Goal: Find contact information: Find contact information

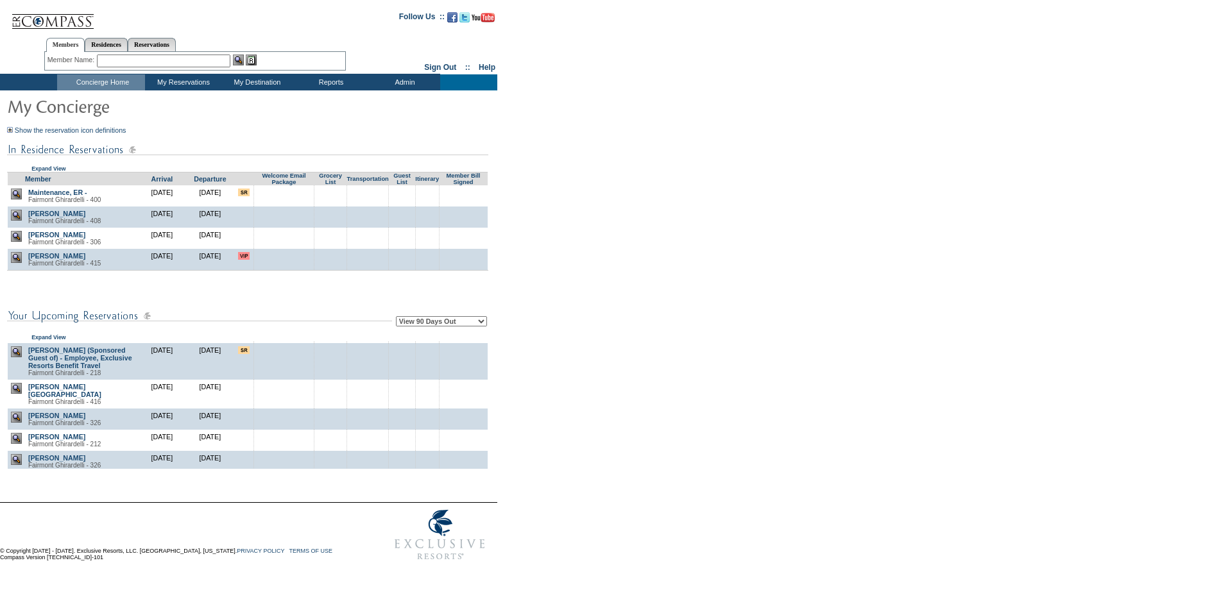
scroll to position [193, 0]
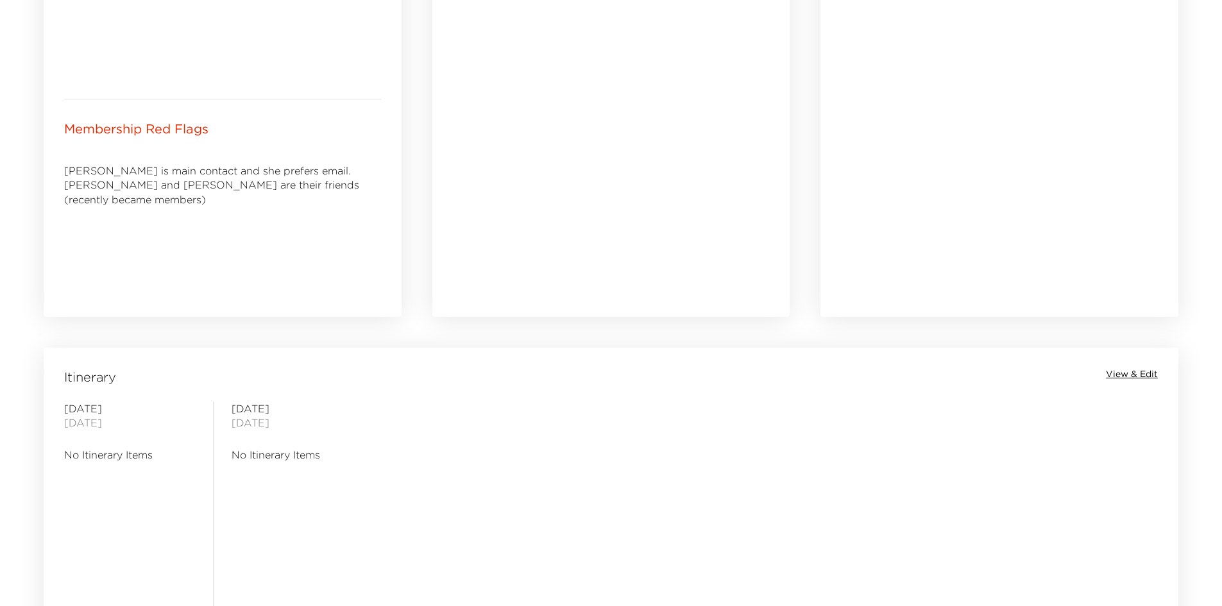
drag, startPoint x: 526, startPoint y: 444, endPoint x: 427, endPoint y: 439, distance: 98.3
click at [430, 439] on div "[DATE] No Itinerary Items [DATE] No Itinerary Items" at bounding box center [611, 508] width 1130 height 213
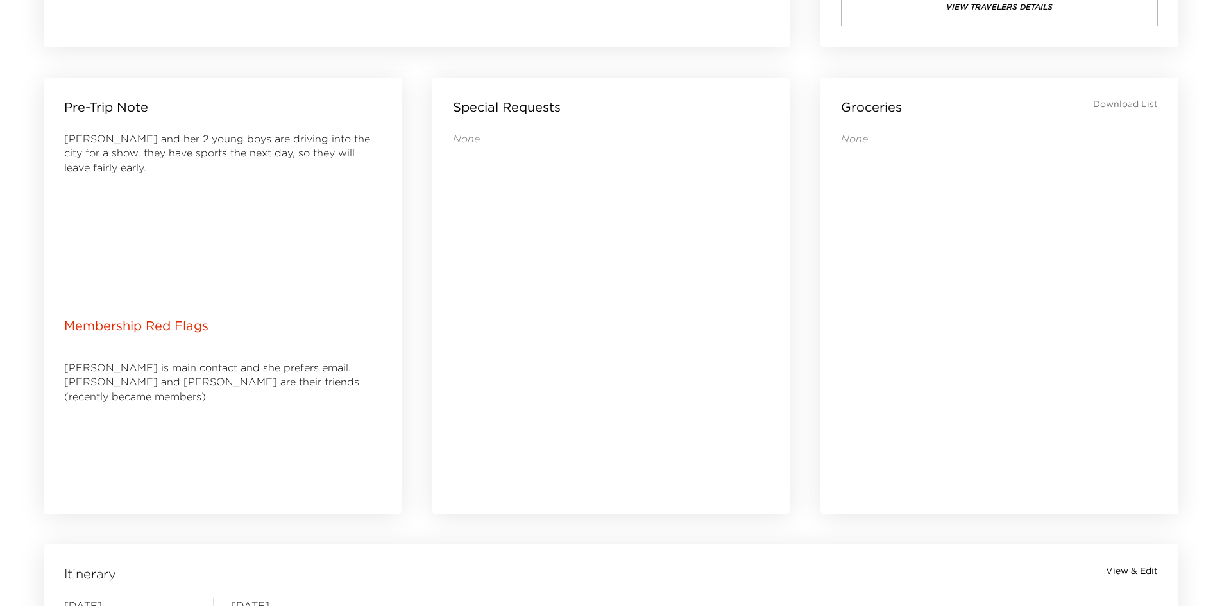
scroll to position [402, 0]
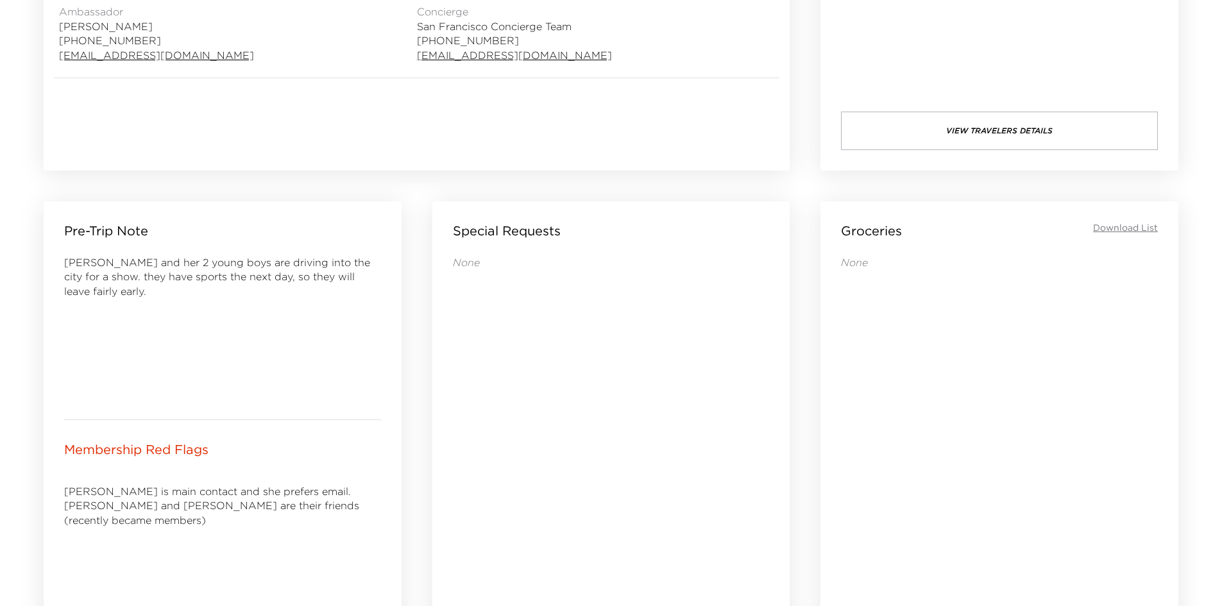
drag, startPoint x: 490, startPoint y: 422, endPoint x: 454, endPoint y: 417, distance: 35.6
click at [454, 417] on div "None" at bounding box center [611, 428] width 317 height 347
drag, startPoint x: 390, startPoint y: 384, endPoint x: 343, endPoint y: 384, distance: 46.2
click at [345, 384] on div "[PERSON_NAME] and her 2 young boys are driving into the city for a show. they h…" at bounding box center [222, 327] width 317 height 144
drag, startPoint x: 283, startPoint y: 376, endPoint x: 201, endPoint y: 358, distance: 83.5
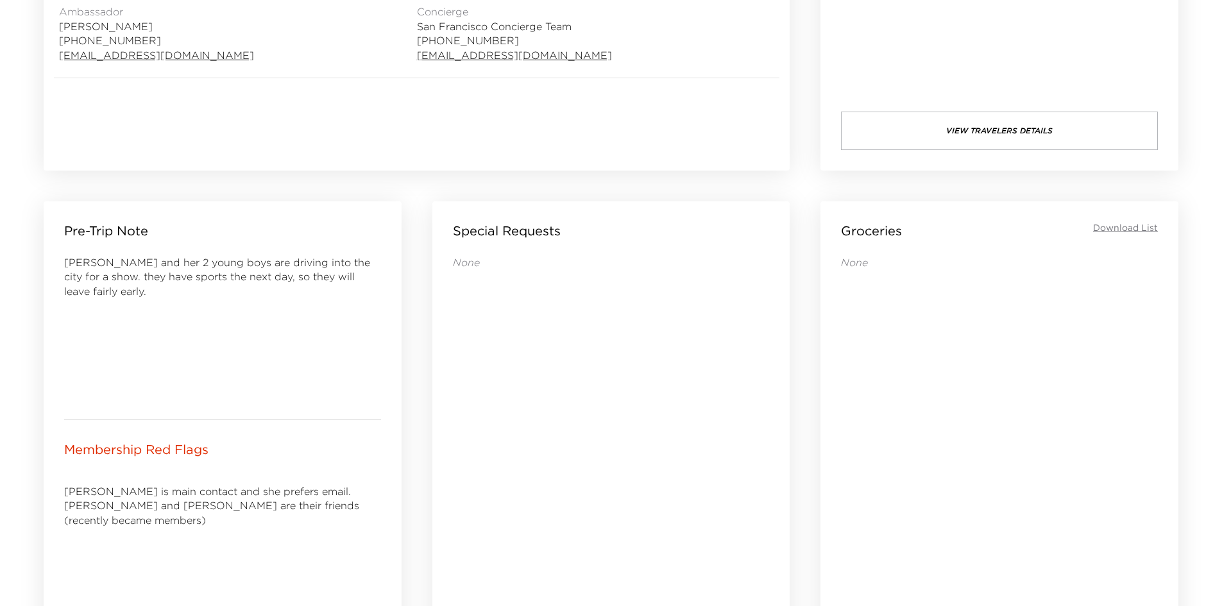
click at [201, 358] on div "[PERSON_NAME] and her 2 young boys are driving into the city for a show. they h…" at bounding box center [222, 327] width 317 height 144
drag, startPoint x: 193, startPoint y: 354, endPoint x: 155, endPoint y: 350, distance: 38.1
click at [166, 352] on div "[PERSON_NAME] and her 2 young boys are driving into the city for a show. they h…" at bounding box center [222, 327] width 317 height 144
drag, startPoint x: 165, startPoint y: 314, endPoint x: 126, endPoint y: 313, distance: 39.2
click at [126, 313] on div "[PERSON_NAME] and her 2 young boys are driving into the city for a show. they h…" at bounding box center [222, 327] width 317 height 144
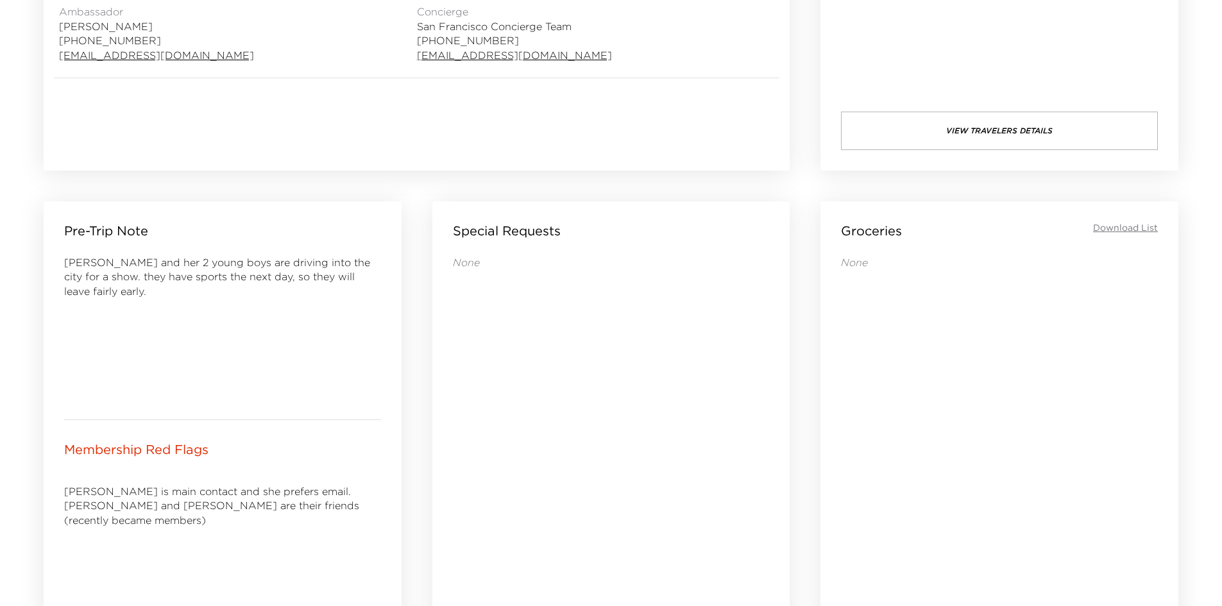
drag, startPoint x: 265, startPoint y: 339, endPoint x: 235, endPoint y: 340, distance: 30.2
click at [236, 340] on div "[PERSON_NAME] and her 2 young boys are driving into the city for a show. they h…" at bounding box center [222, 327] width 317 height 144
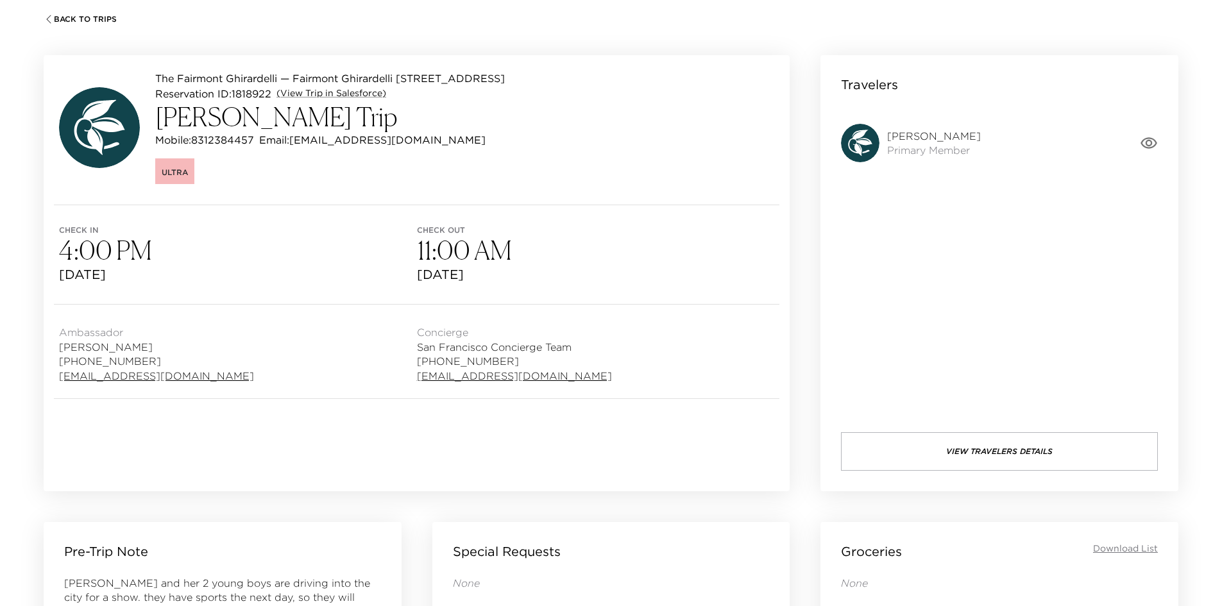
scroll to position [17, 0]
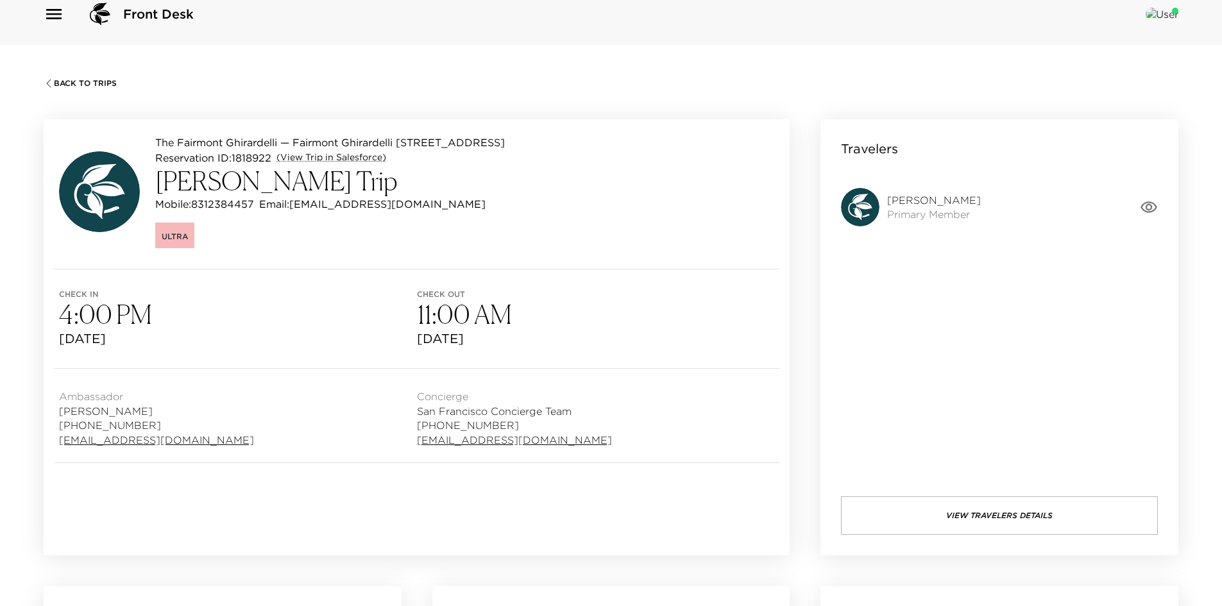
click at [936, 518] on button "View Travelers Details" at bounding box center [999, 516] width 317 height 39
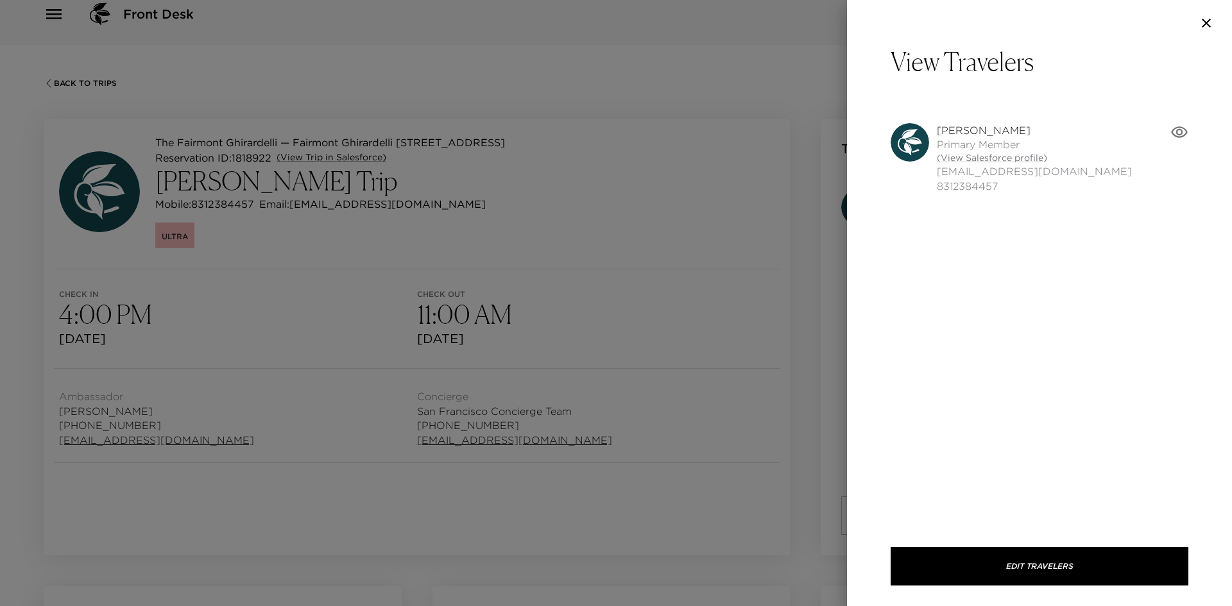
click at [746, 427] on div at bounding box center [616, 303] width 1232 height 606
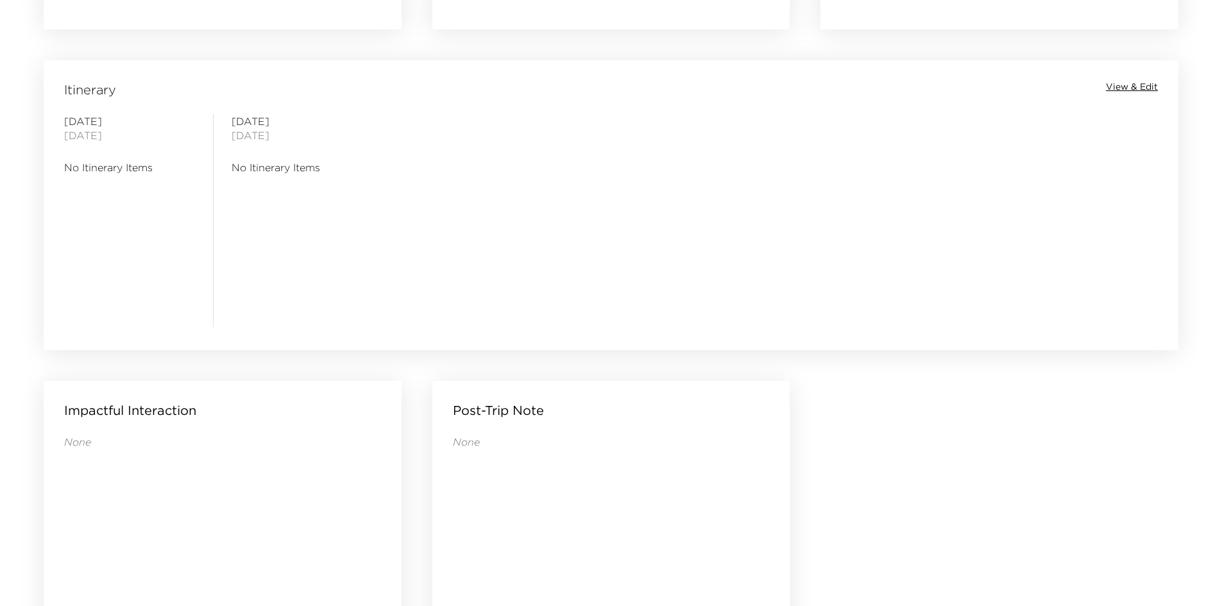
scroll to position [851, 0]
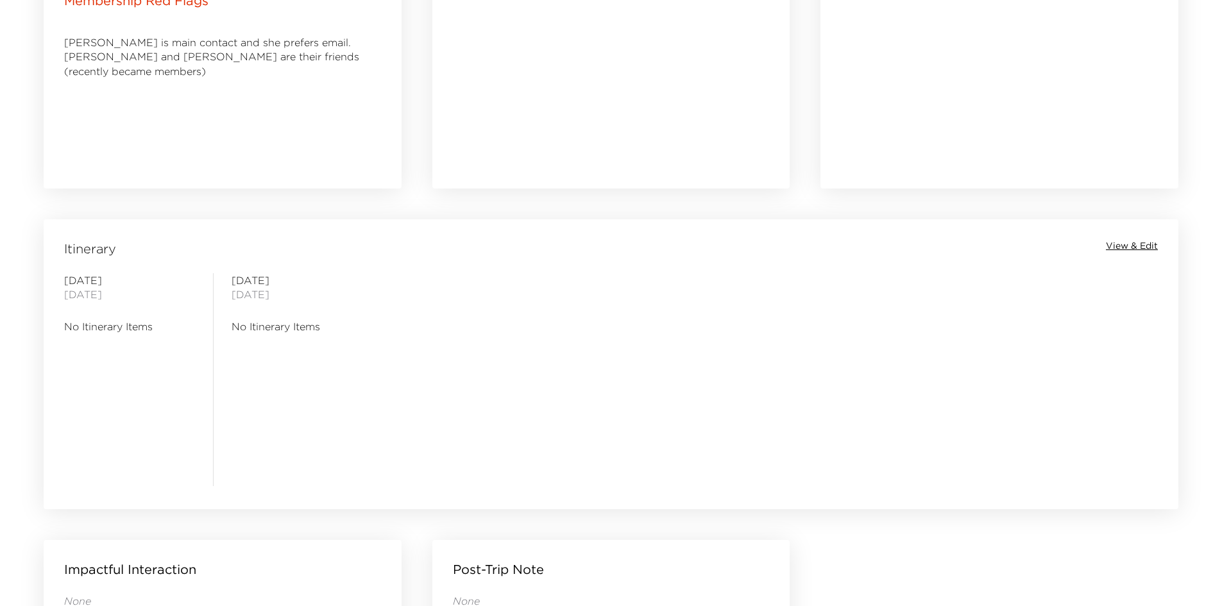
drag, startPoint x: 431, startPoint y: 417, endPoint x: 354, endPoint y: 420, distance: 77.1
click at [354, 420] on div "[DATE] No Itinerary Items" at bounding box center [297, 379] width 131 height 213
drag, startPoint x: 351, startPoint y: 422, endPoint x: 319, endPoint y: 425, distance: 32.2
click at [319, 425] on div "[DATE] No Itinerary Items" at bounding box center [297, 379] width 131 height 213
drag, startPoint x: 316, startPoint y: 425, endPoint x: 293, endPoint y: 425, distance: 23.1
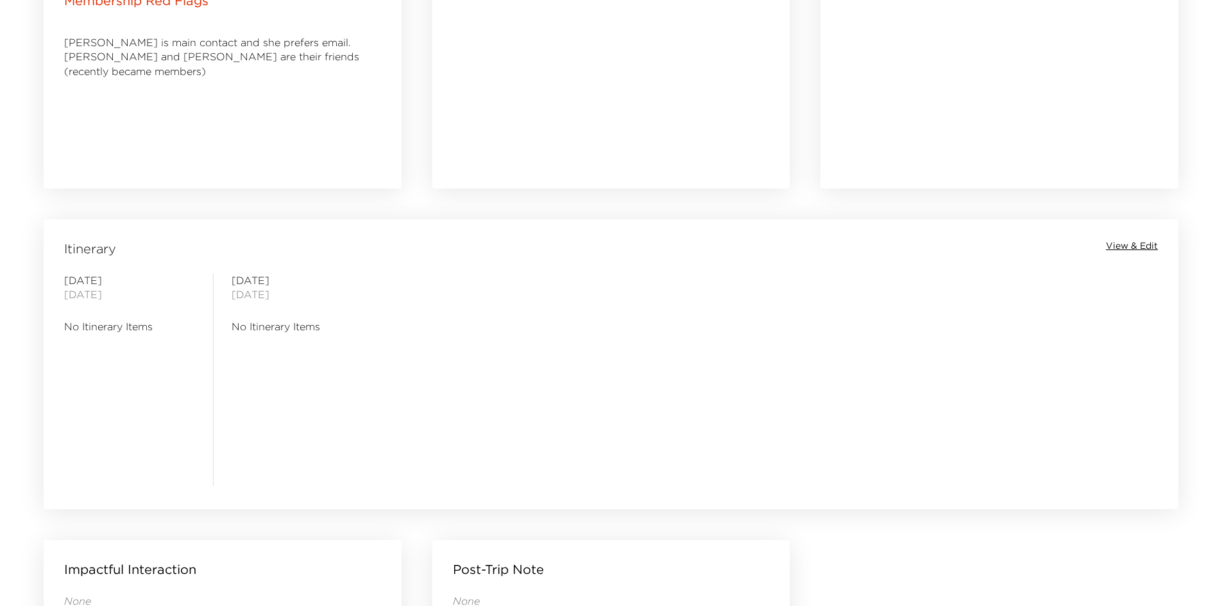
click at [293, 425] on div "[DATE] No Itinerary Items" at bounding box center [297, 379] width 131 height 213
drag, startPoint x: 292, startPoint y: 424, endPoint x: 274, endPoint y: 424, distance: 18.0
click at [279, 424] on div "[DATE] No Itinerary Items" at bounding box center [297, 379] width 131 height 213
click at [255, 419] on div "[DATE] No Itinerary Items" at bounding box center [297, 379] width 131 height 213
drag, startPoint x: 255, startPoint y: 419, endPoint x: 243, endPoint y: 411, distance: 14.4
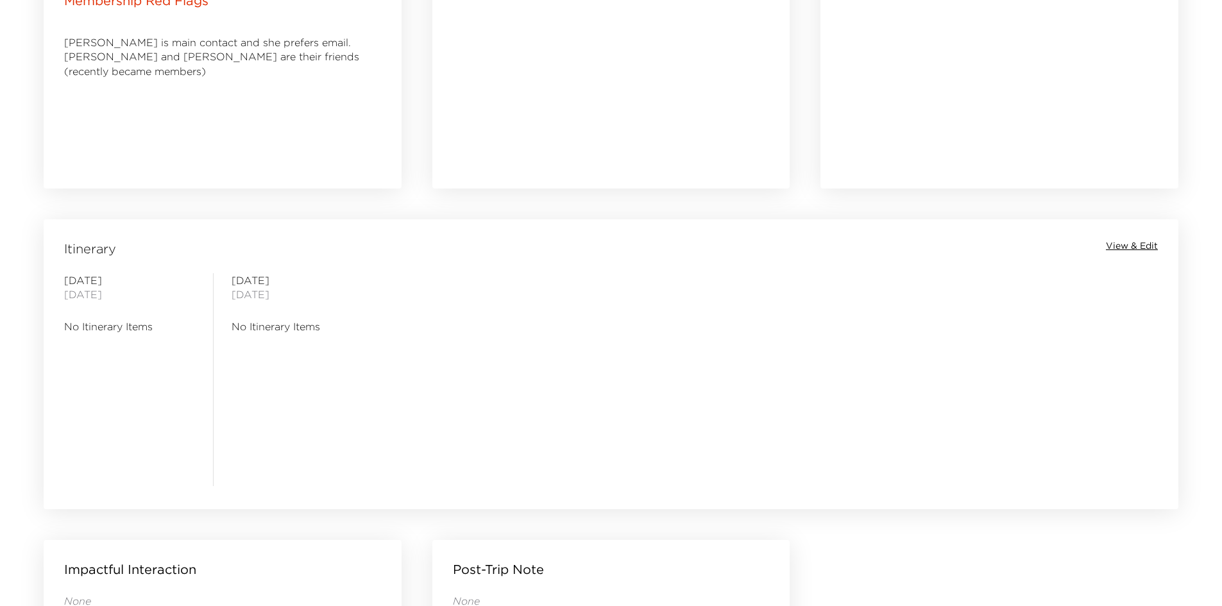
click at [243, 411] on div "[DATE] No Itinerary Items" at bounding box center [297, 379] width 131 height 213
drag, startPoint x: 243, startPoint y: 411, endPoint x: 235, endPoint y: 411, distance: 7.7
click at [235, 411] on div "[DATE] No Itinerary Items" at bounding box center [297, 379] width 131 height 213
drag, startPoint x: 235, startPoint y: 411, endPoint x: 221, endPoint y: 404, distance: 15.8
click at [221, 404] on div "[DATE] No Itinerary Items" at bounding box center [296, 379] width 167 height 213
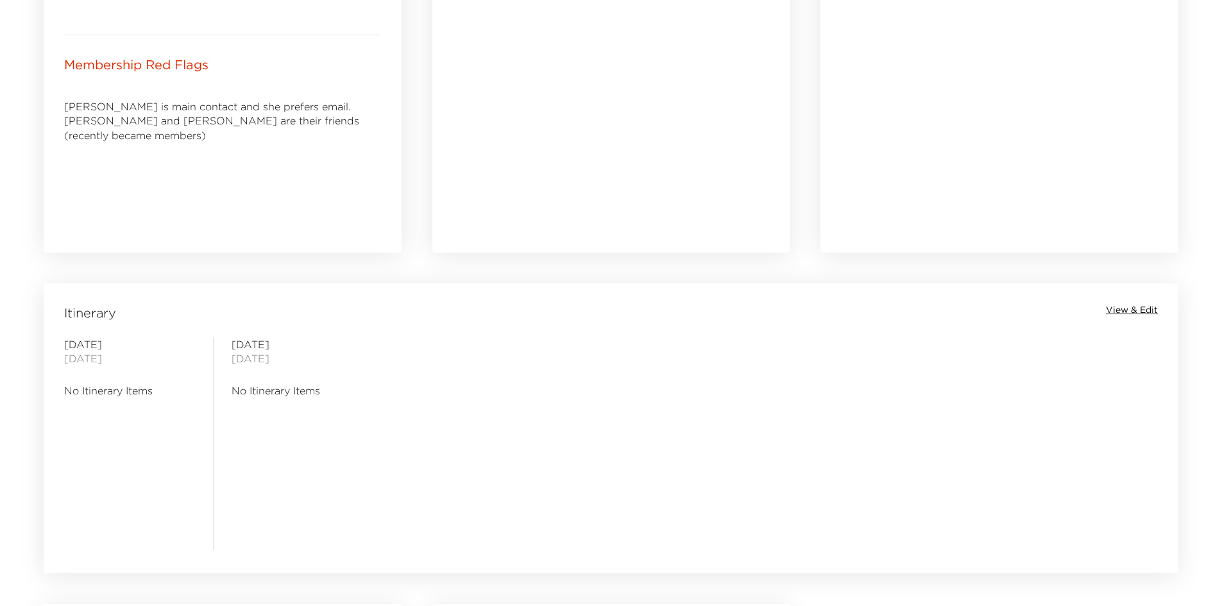
drag, startPoint x: 492, startPoint y: 423, endPoint x: 479, endPoint y: 424, distance: 12.9
drag, startPoint x: 479, startPoint y: 424, endPoint x: 434, endPoint y: 428, distance: 45.7
click at [434, 428] on div "[DATE] No Itinerary Items [DATE] No Itinerary Items" at bounding box center [611, 444] width 1130 height 213
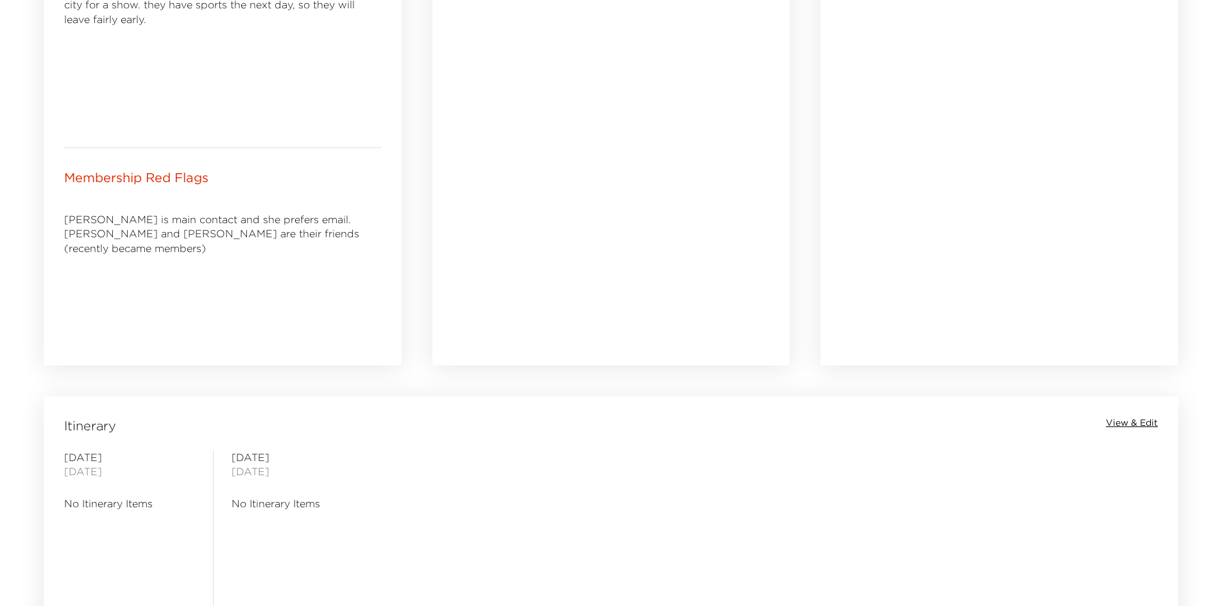
scroll to position [466, 0]
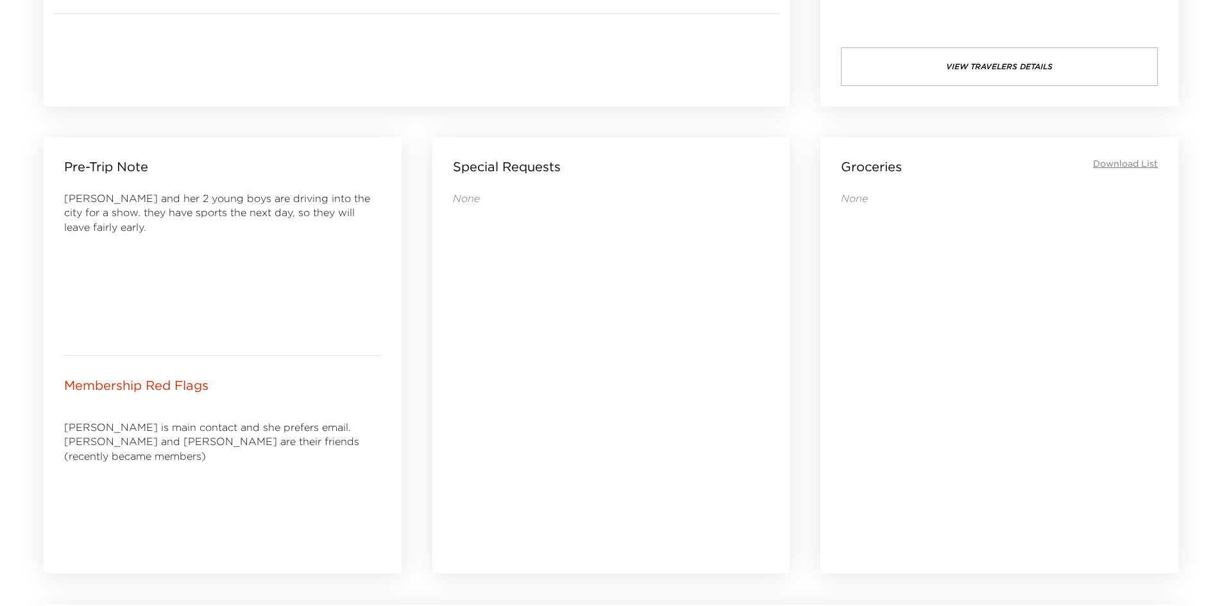
drag, startPoint x: 212, startPoint y: 251, endPoint x: 176, endPoint y: 237, distance: 39.0
click at [165, 248] on div "[PERSON_NAME] and her 2 young boys are driving into the city for a show. they h…" at bounding box center [222, 263] width 317 height 144
click at [196, 227] on div "[PERSON_NAME] and her 2 young boys are driving into the city for a show. they h…" at bounding box center [222, 263] width 317 height 144
drag, startPoint x: 182, startPoint y: 221, endPoint x: 173, endPoint y: 218, distance: 9.3
click at [178, 221] on div "[PERSON_NAME] and her 2 young boys are driving into the city for a show. they h…" at bounding box center [222, 263] width 317 height 144
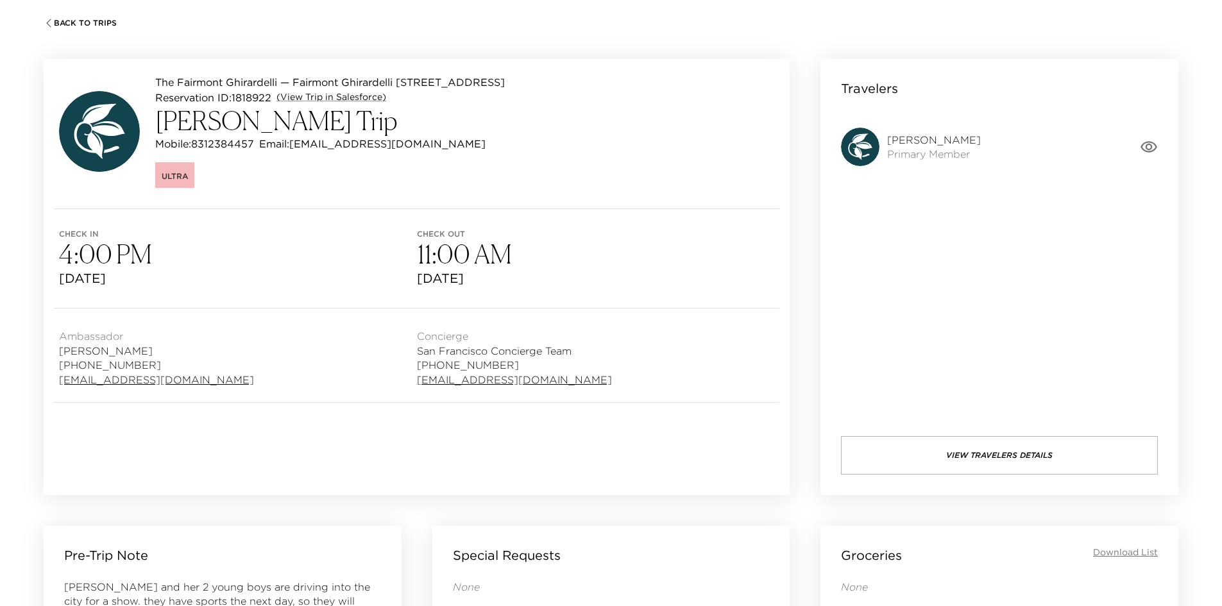
scroll to position [0, 0]
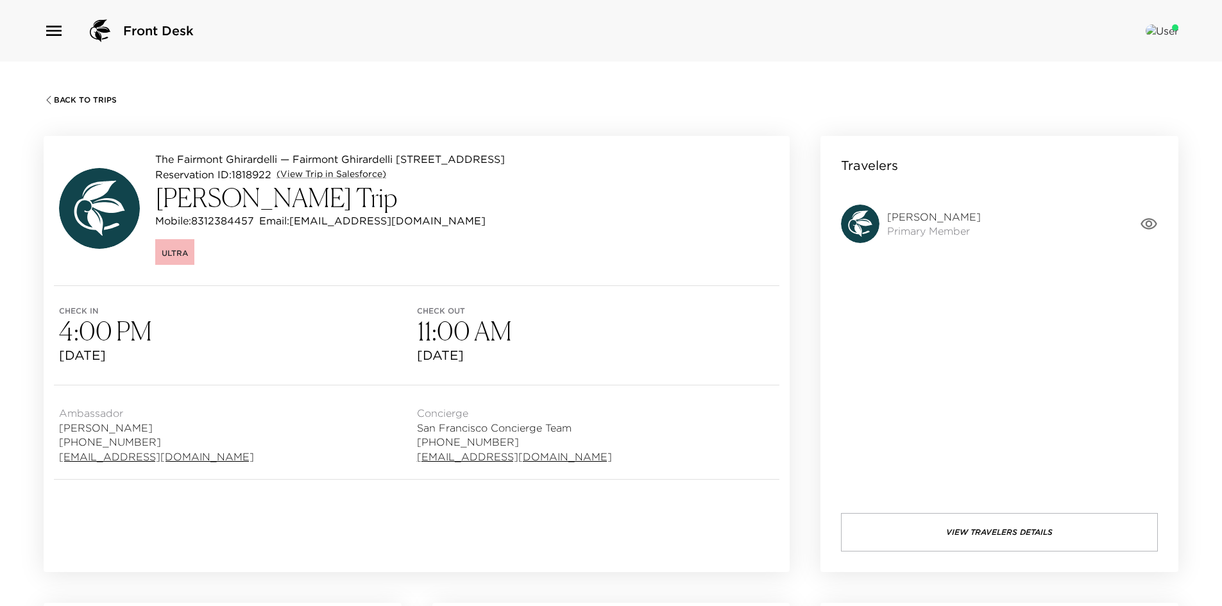
drag, startPoint x: 535, startPoint y: 237, endPoint x: 781, endPoint y: 305, distance: 254.8
click at [505, 237] on div "Ultra" at bounding box center [330, 250] width 350 height 29
click at [974, 542] on button "View Travelers Details" at bounding box center [999, 532] width 317 height 39
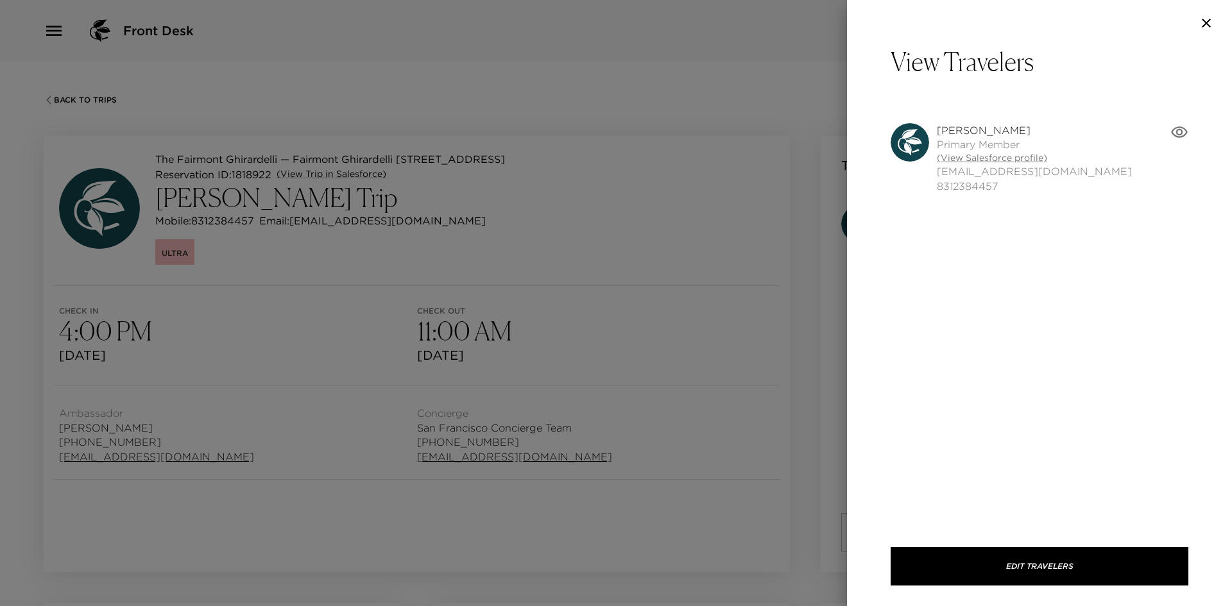
click at [966, 160] on link "(View Salesforce profile)" at bounding box center [1034, 158] width 195 height 13
click at [574, 207] on div at bounding box center [616, 303] width 1232 height 606
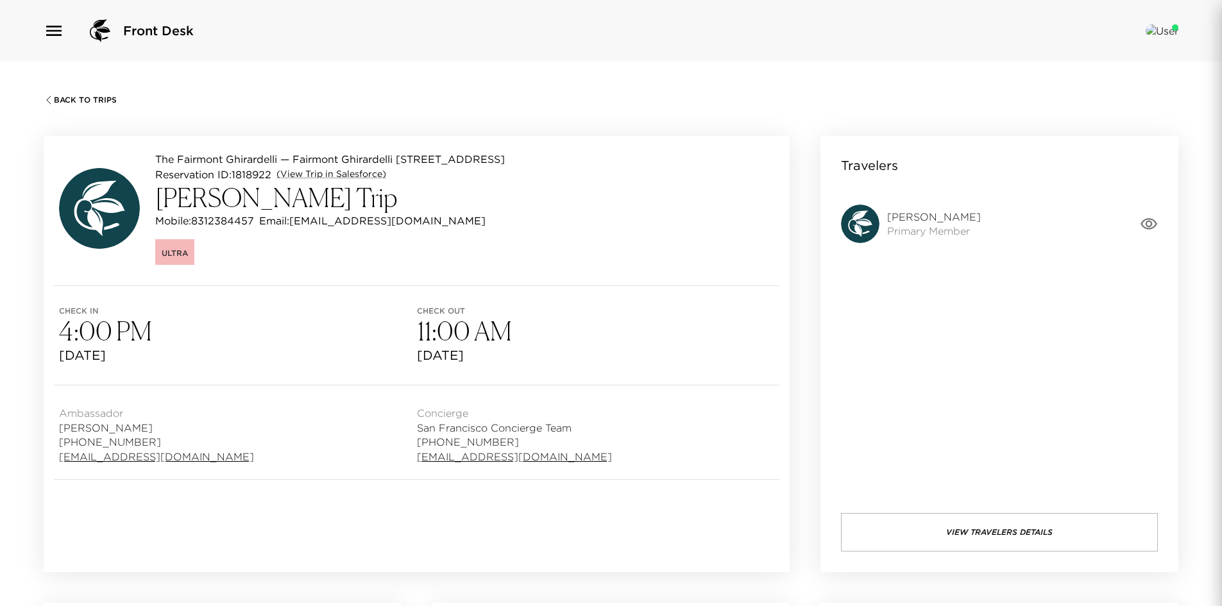
drag, startPoint x: 567, startPoint y: 206, endPoint x: 535, endPoint y: 221, distance: 35.3
click at [505, 206] on h3 "[PERSON_NAME] Trip" at bounding box center [330, 197] width 350 height 31
drag, startPoint x: 440, startPoint y: 219, endPoint x: 423, endPoint y: 219, distance: 16.7
click at [423, 219] on p "Email: [EMAIL_ADDRESS][DOMAIN_NAME]" at bounding box center [372, 220] width 227 height 15
click at [437, 232] on div "The Fairmont Ghirardelli — Fairmont Ghirardelli 416 [GEOGRAPHIC_DATA] - [GEOGRA…" at bounding box center [330, 208] width 350 height 114
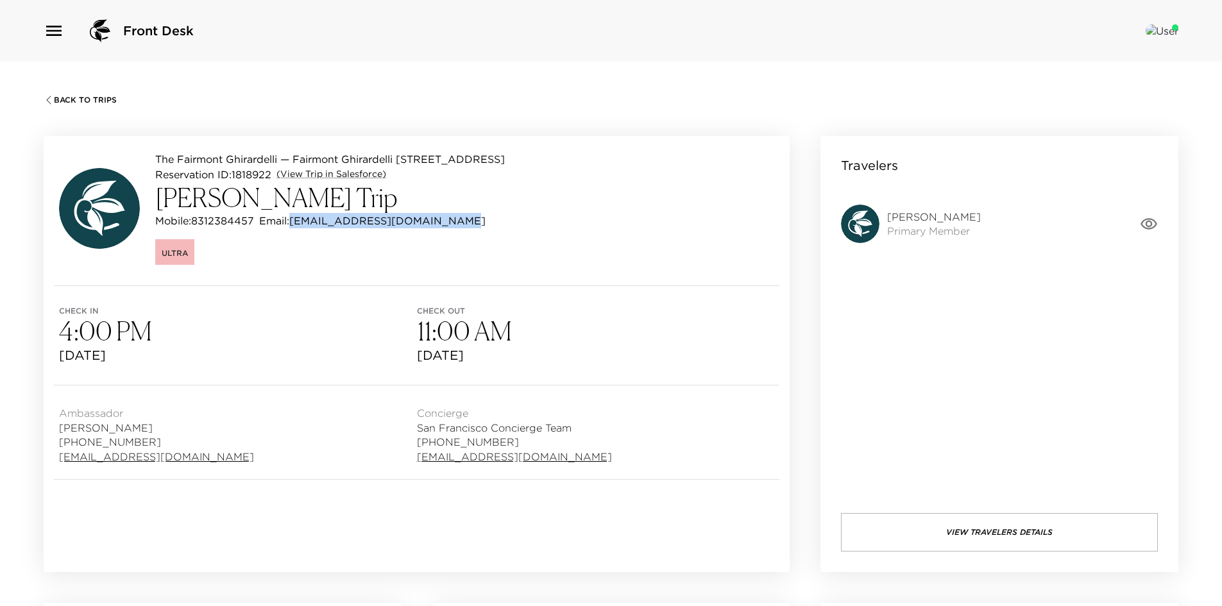
drag, startPoint x: 445, startPoint y: 221, endPoint x: 297, endPoint y: 219, distance: 148.3
click at [297, 219] on p "Email: [EMAIL_ADDRESS][DOMAIN_NAME]" at bounding box center [372, 220] width 227 height 15
copy p "[EMAIL_ADDRESS][DOMAIN_NAME]"
click at [357, 258] on div "Ultra" at bounding box center [330, 250] width 350 height 29
drag, startPoint x: 778, startPoint y: 162, endPoint x: 771, endPoint y: 162, distance: 7.7
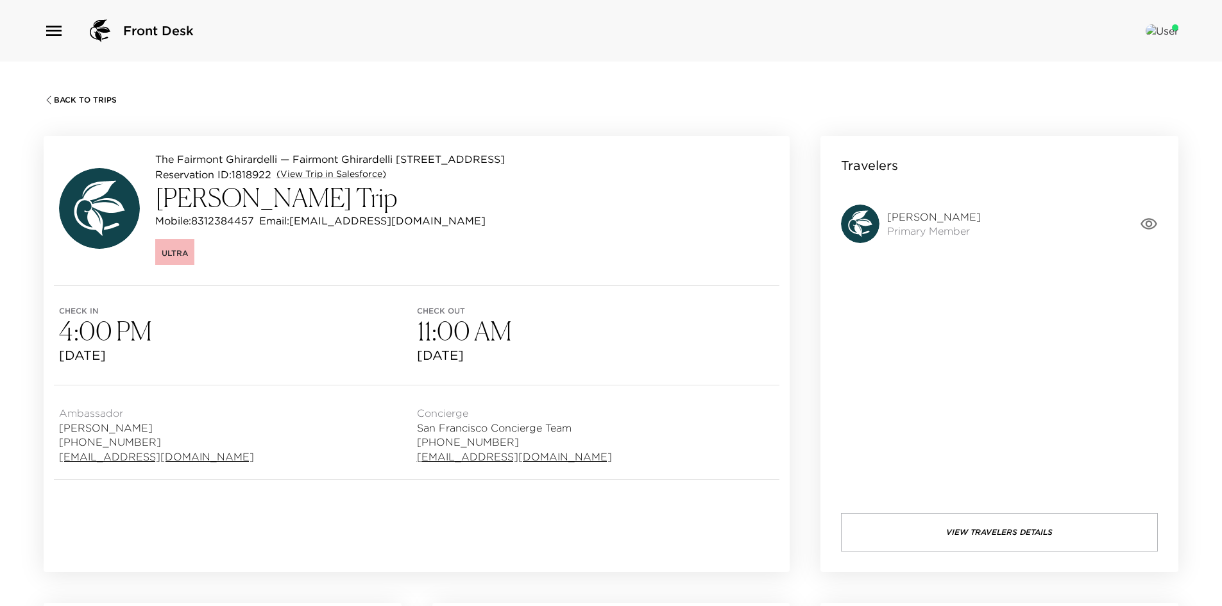
click at [776, 162] on div "The Fairmont Ghirardelli — Fairmont Ghirardelli 416 [GEOGRAPHIC_DATA] - [GEOGRA…" at bounding box center [417, 211] width 746 height 150
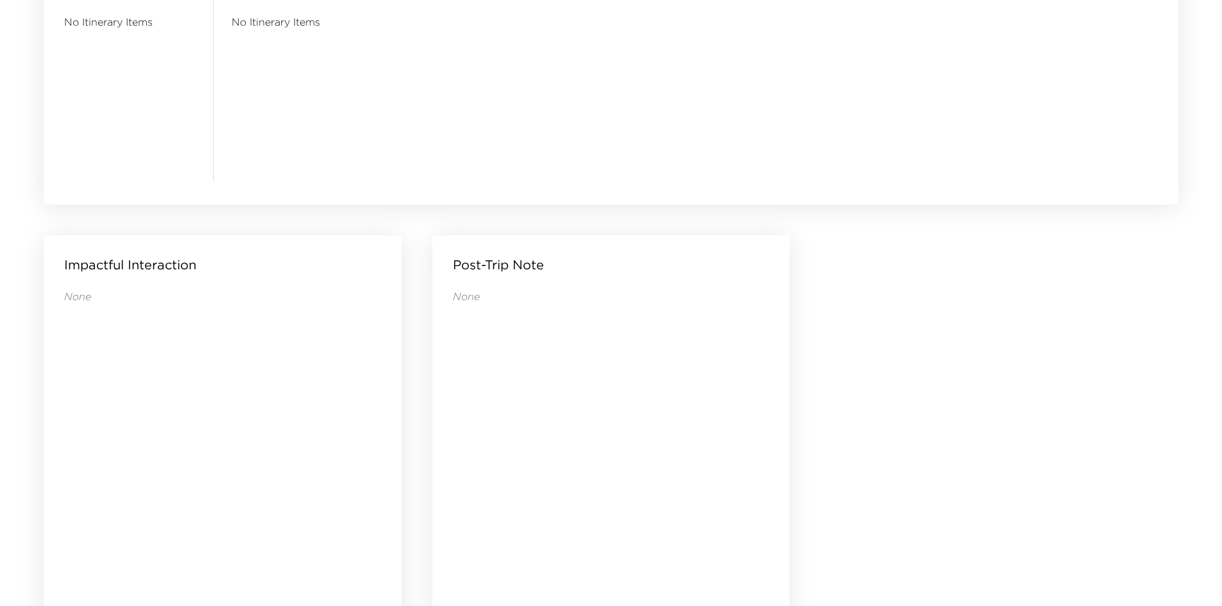
scroll to position [1236, 0]
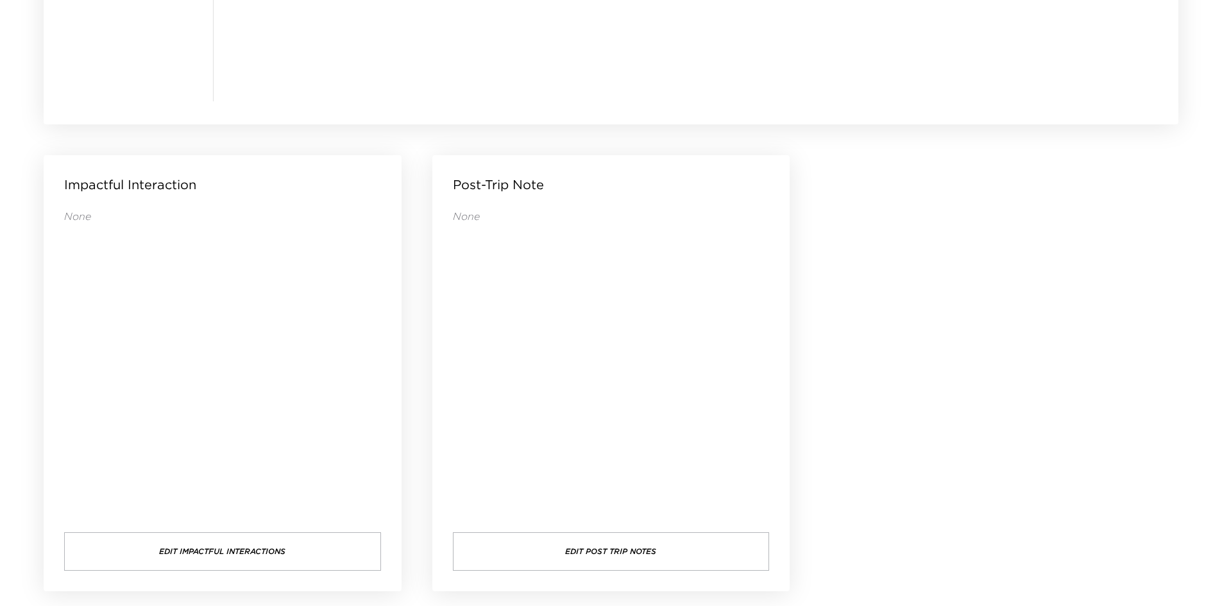
drag, startPoint x: 655, startPoint y: 251, endPoint x: 610, endPoint y: 261, distance: 46.1
click at [610, 261] on div "None" at bounding box center [611, 358] width 317 height 298
drag, startPoint x: 954, startPoint y: 229, endPoint x: 886, endPoint y: 214, distance: 69.7
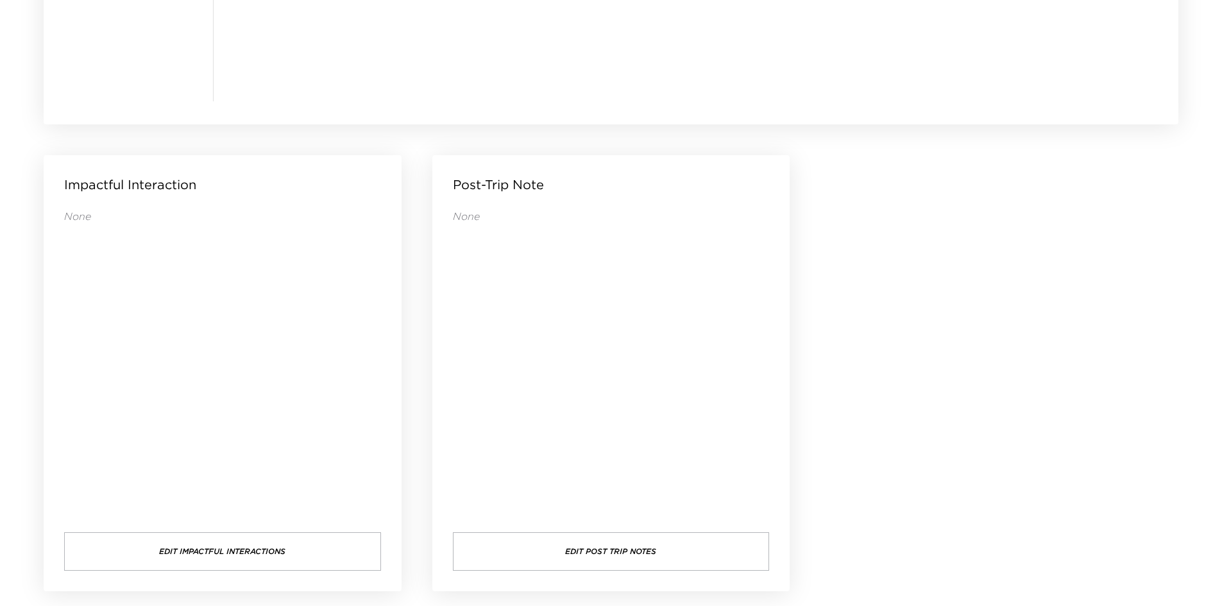
click at [624, 316] on div "None" at bounding box center [611, 358] width 317 height 298
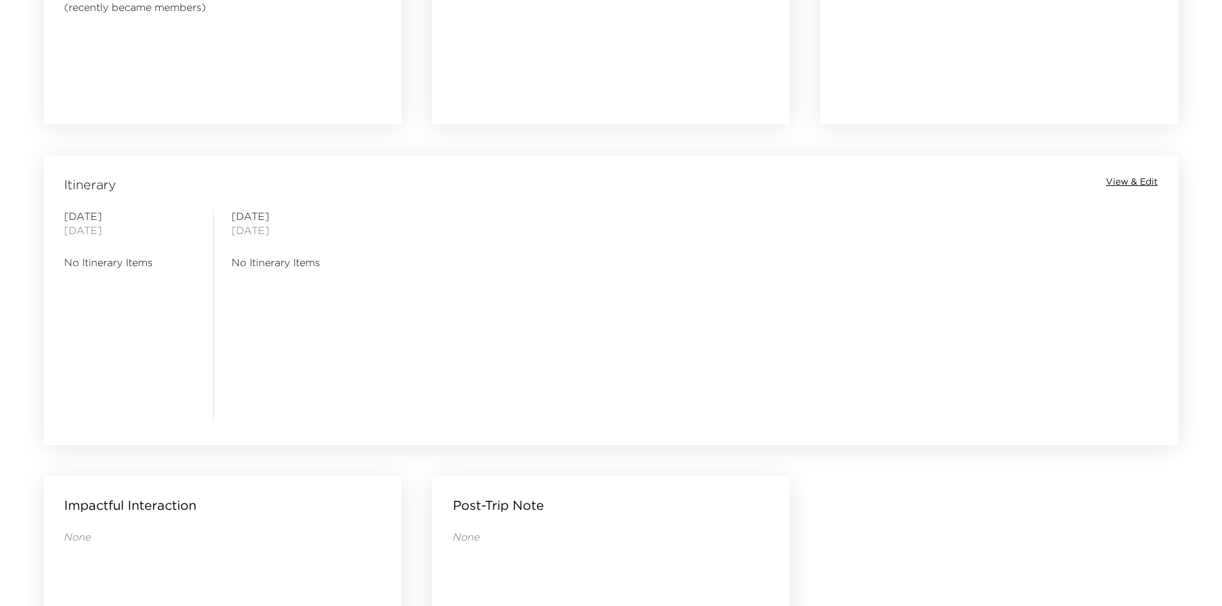
drag, startPoint x: 621, startPoint y: 316, endPoint x: 601, endPoint y: 318, distance: 20.1
click at [601, 318] on div "[DATE] No Itinerary Items [DATE] No Itinerary Items" at bounding box center [611, 315] width 1130 height 213
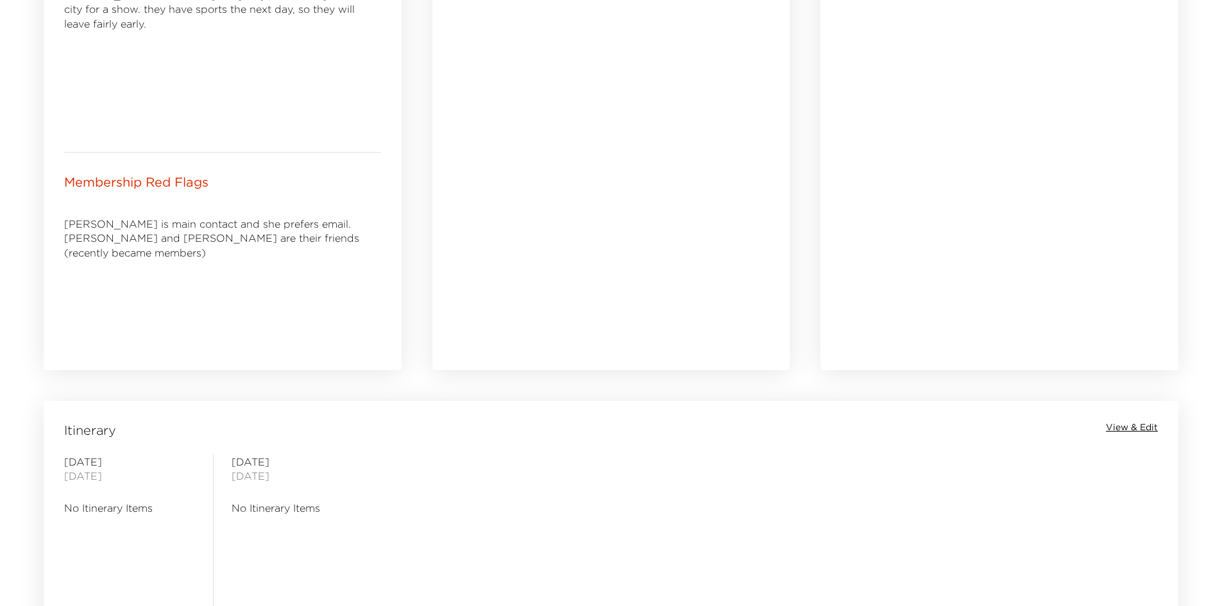
scroll to position [466, 0]
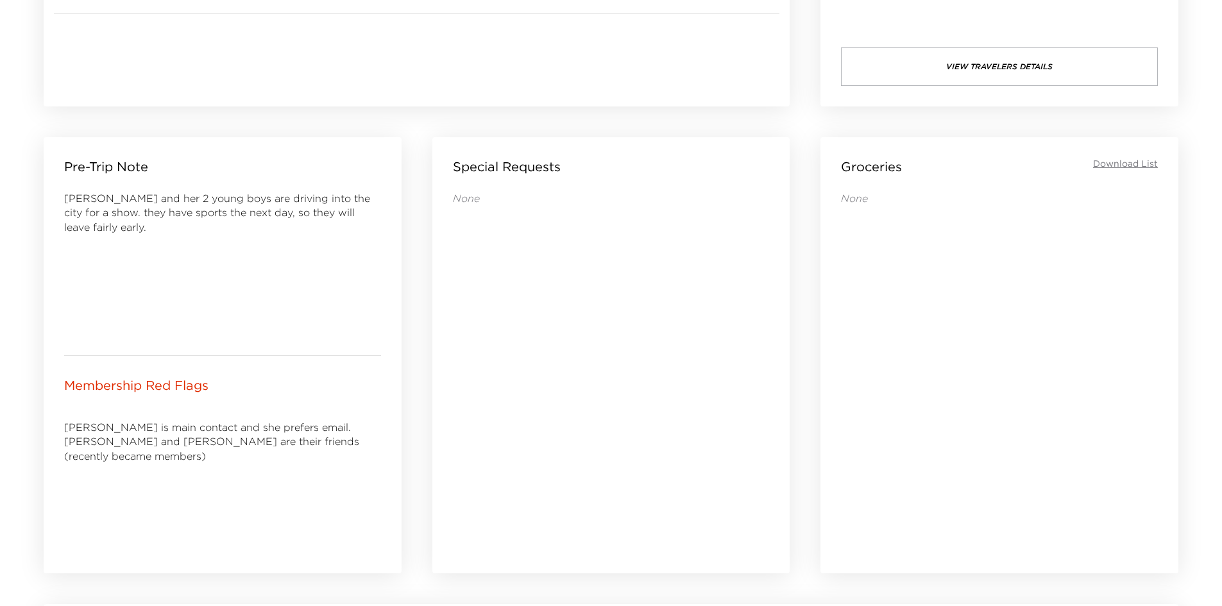
drag, startPoint x: 600, startPoint y: 318, endPoint x: 566, endPoint y: 330, distance: 36.1
click at [566, 330] on div "None" at bounding box center [611, 364] width 317 height 347
